Goal: Information Seeking & Learning: Learn about a topic

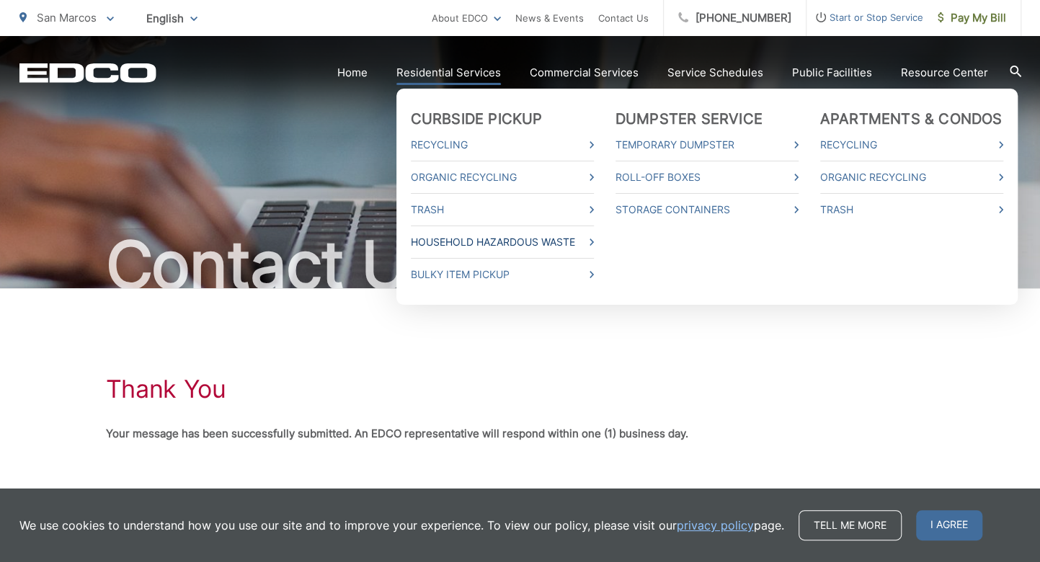
click at [486, 241] on link "Household Hazardous Waste" at bounding box center [502, 241] width 183 height 17
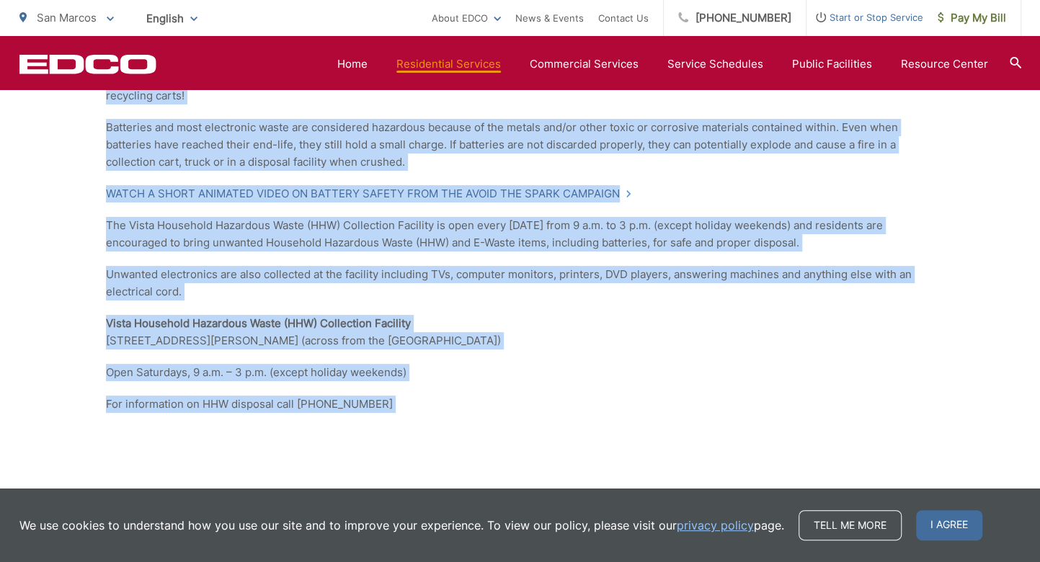
scroll to position [1452, 0]
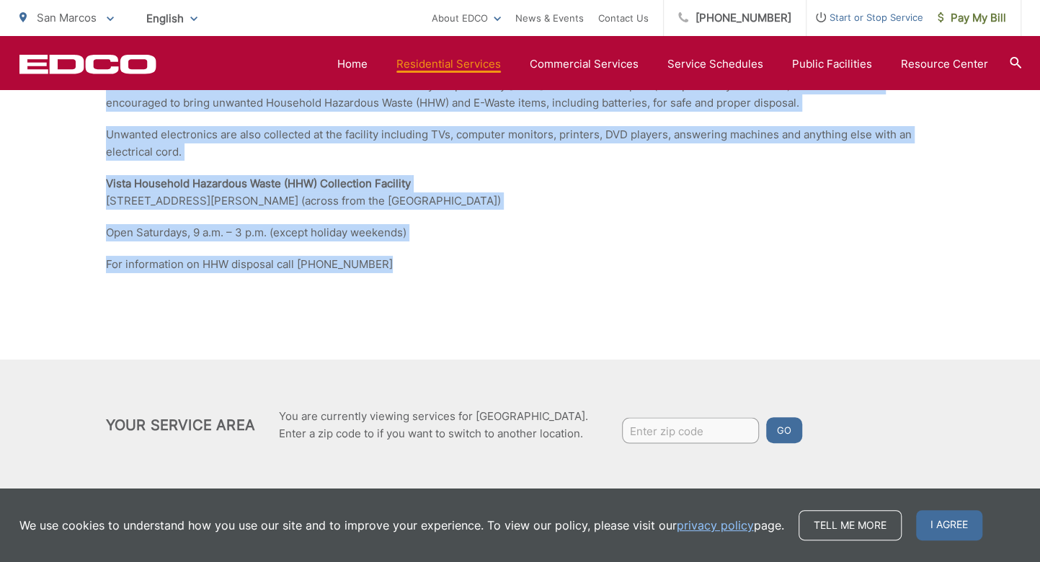
drag, startPoint x: 106, startPoint y: 150, endPoint x: 456, endPoint y: 239, distance: 361.3
copy div "Lore ip Dolorsita Consectet Adipi? Elitseddo eiusm te incidi ut laboreet dolore…"
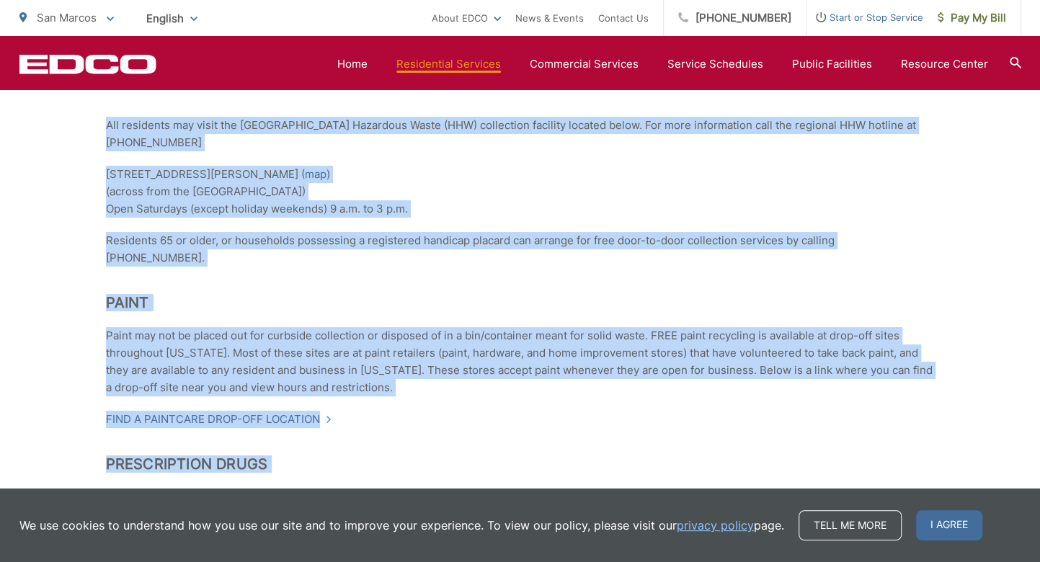
scroll to position [0, 0]
